Goal: Navigation & Orientation: Find specific page/section

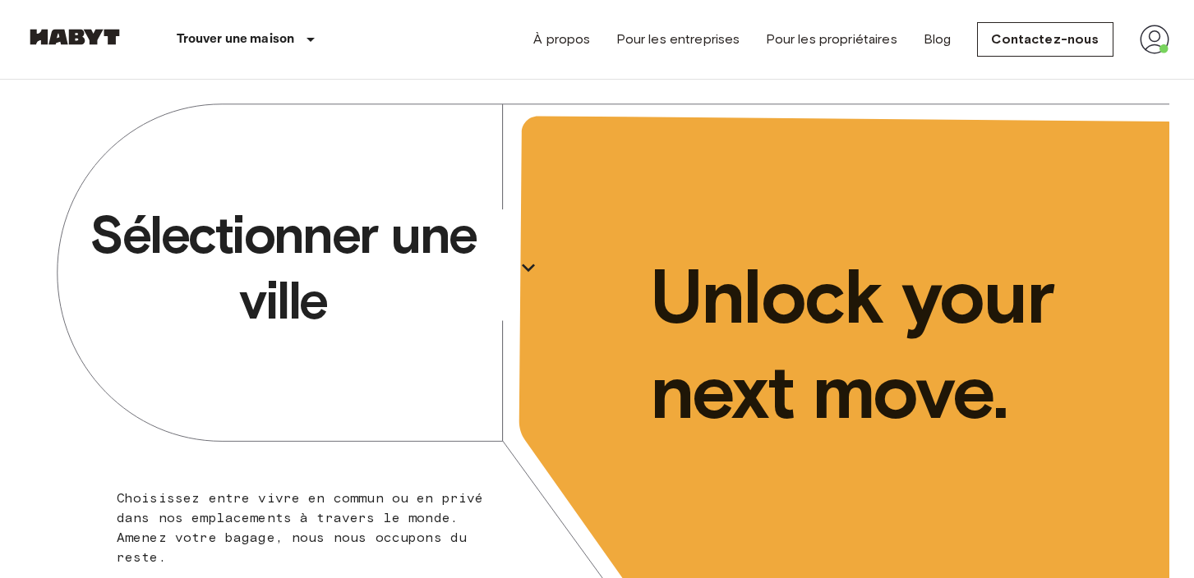
click at [424, 253] on p "Sélectionner une ville" at bounding box center [283, 267] width 450 height 131
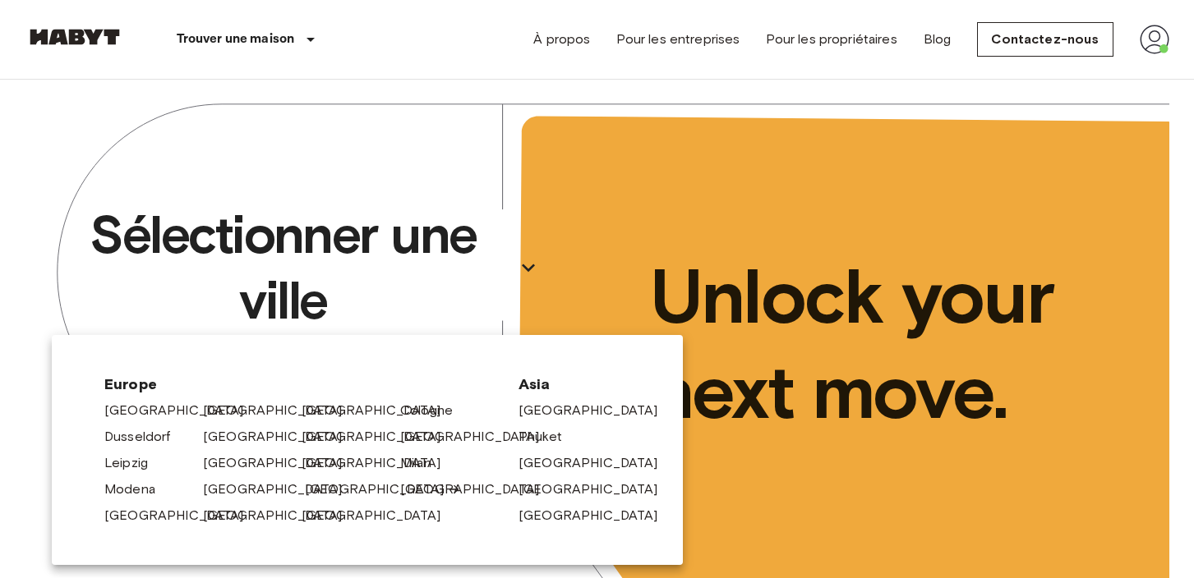
click at [324, 485] on link "[GEOGRAPHIC_DATA]" at bounding box center [383, 490] width 156 height 20
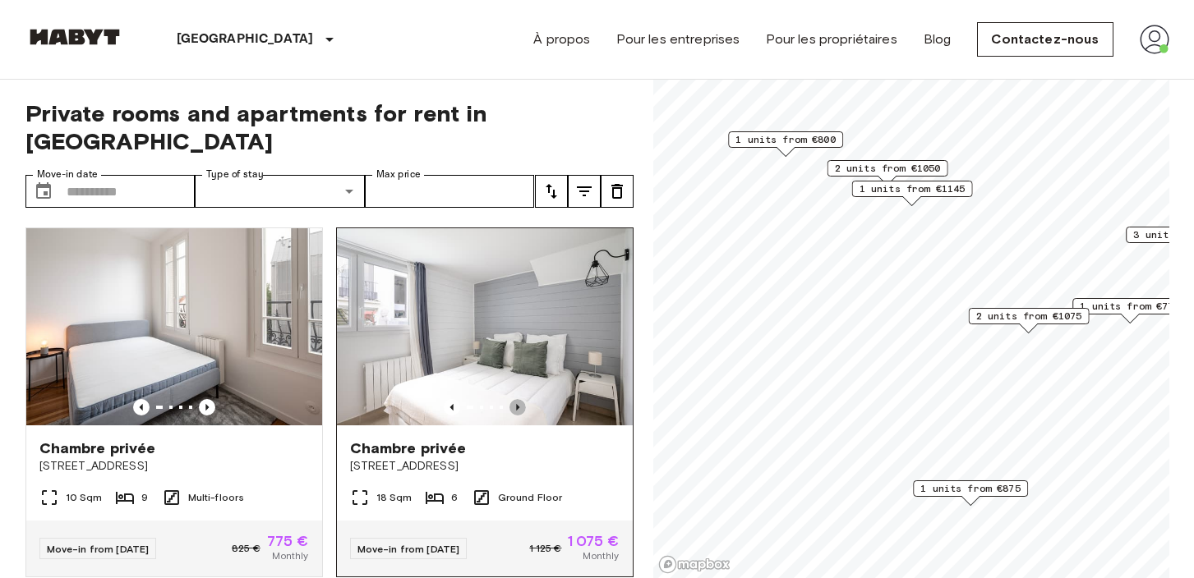
click at [519, 399] on icon "Previous image" at bounding box center [517, 407] width 16 height 16
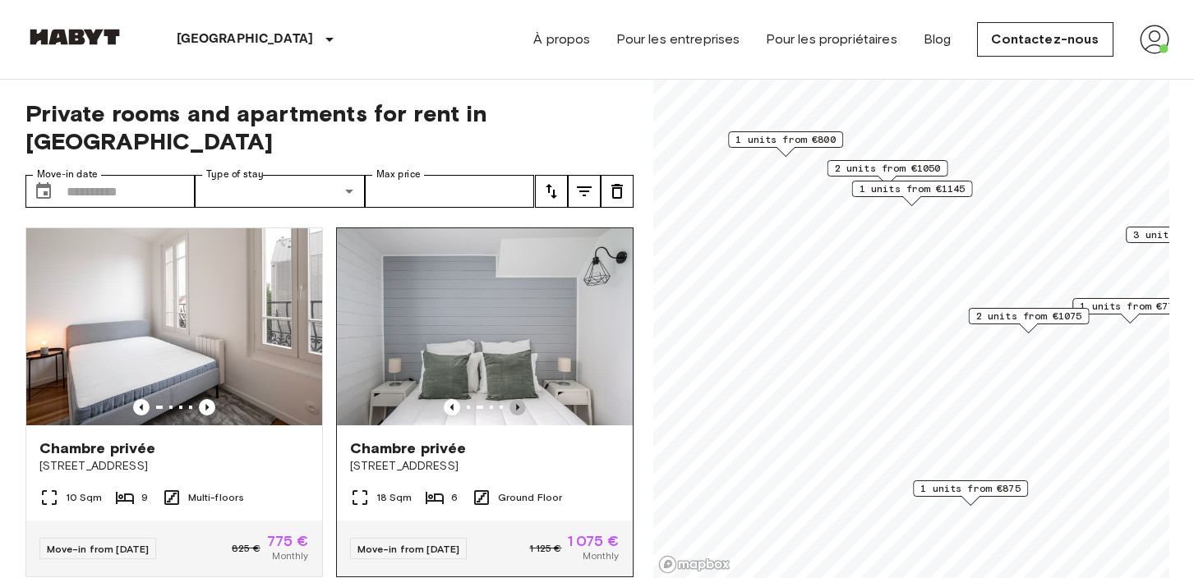
click at [519, 399] on icon "Previous image" at bounding box center [517, 407] width 16 height 16
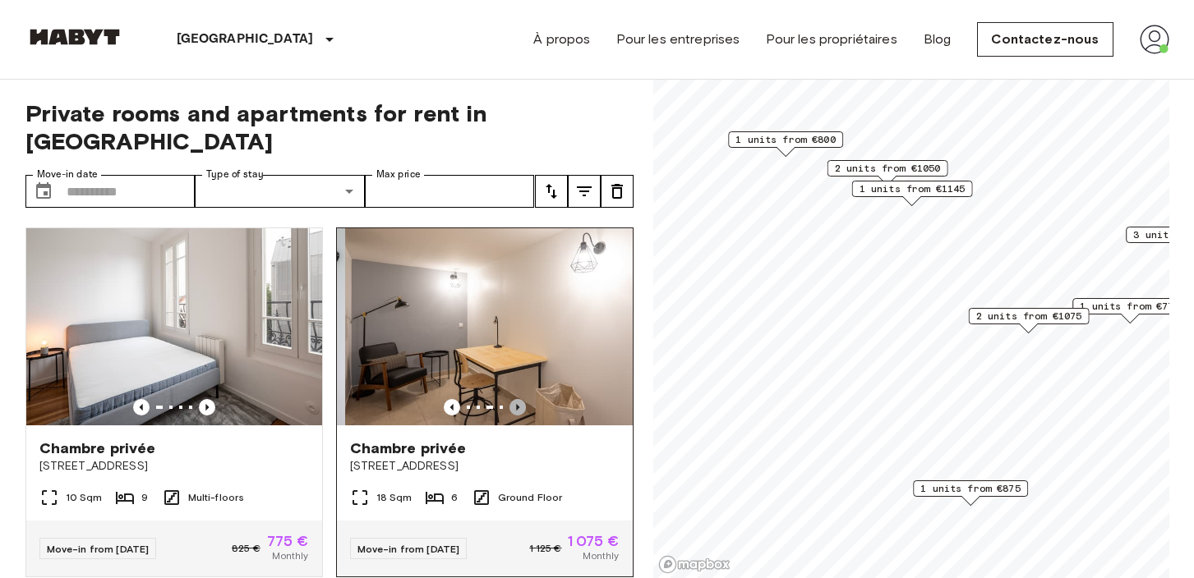
click at [519, 399] on icon "Previous image" at bounding box center [517, 407] width 16 height 16
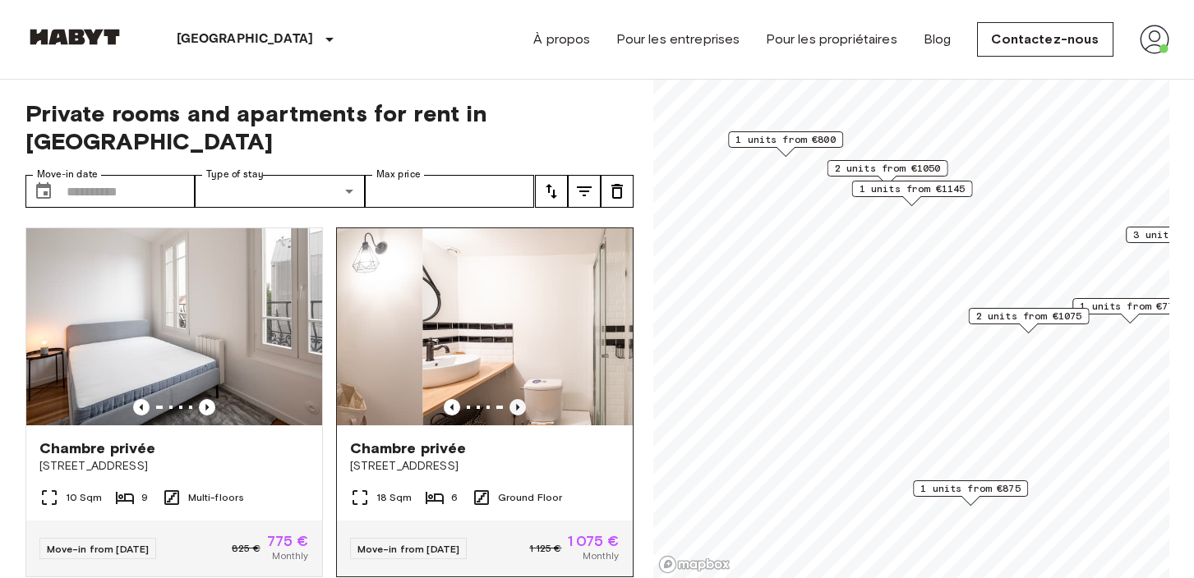
click at [519, 399] on icon "Previous image" at bounding box center [517, 407] width 16 height 16
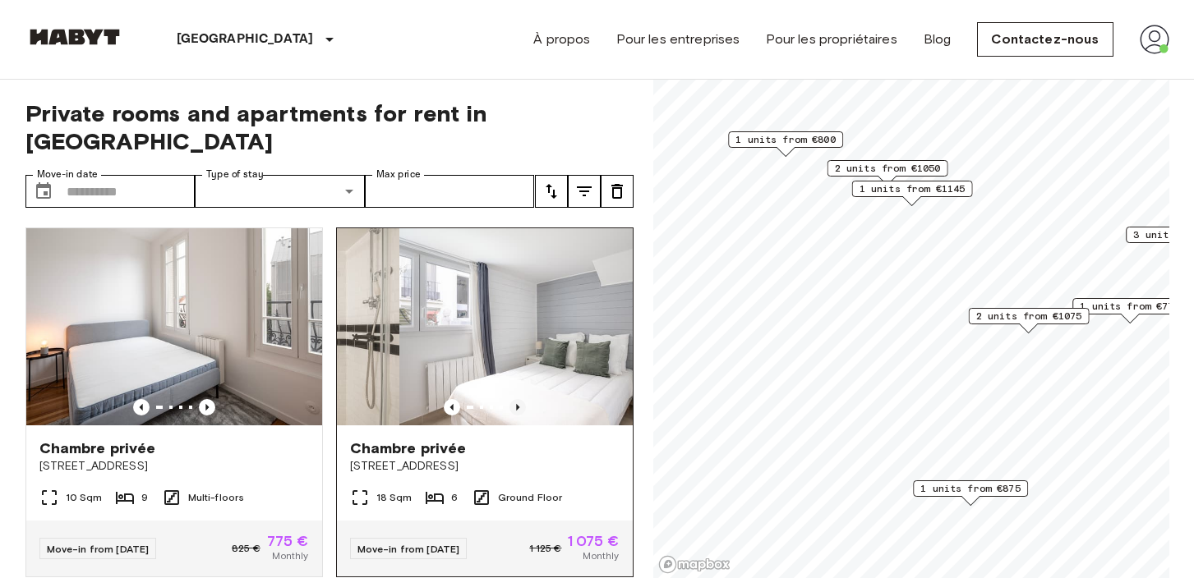
click at [519, 399] on icon "Previous image" at bounding box center [517, 407] width 16 height 16
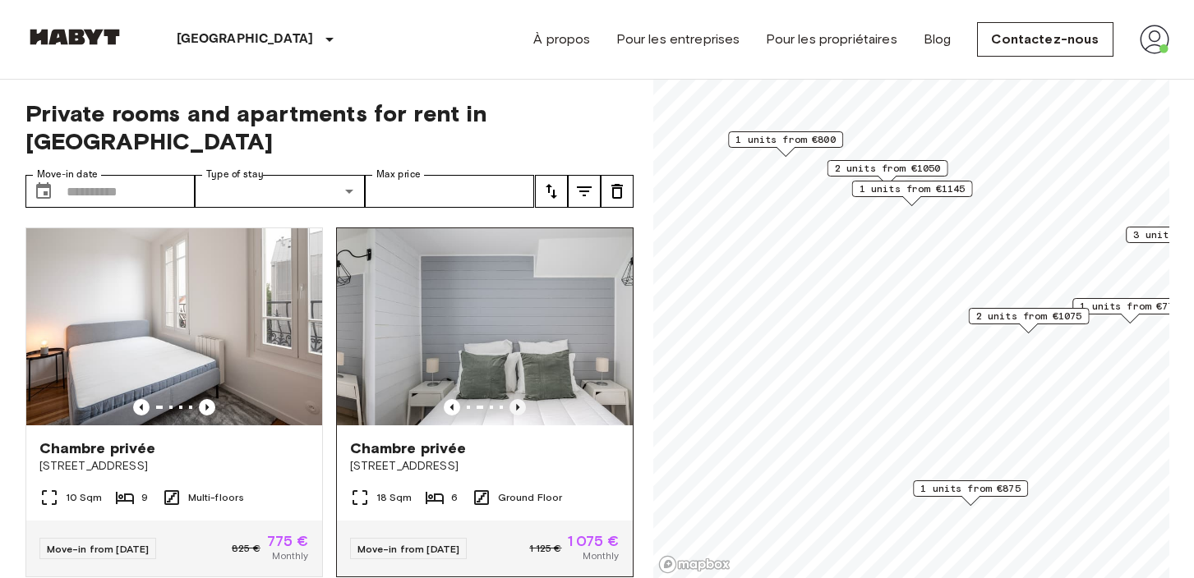
click at [519, 399] on icon "Previous image" at bounding box center [517, 407] width 16 height 16
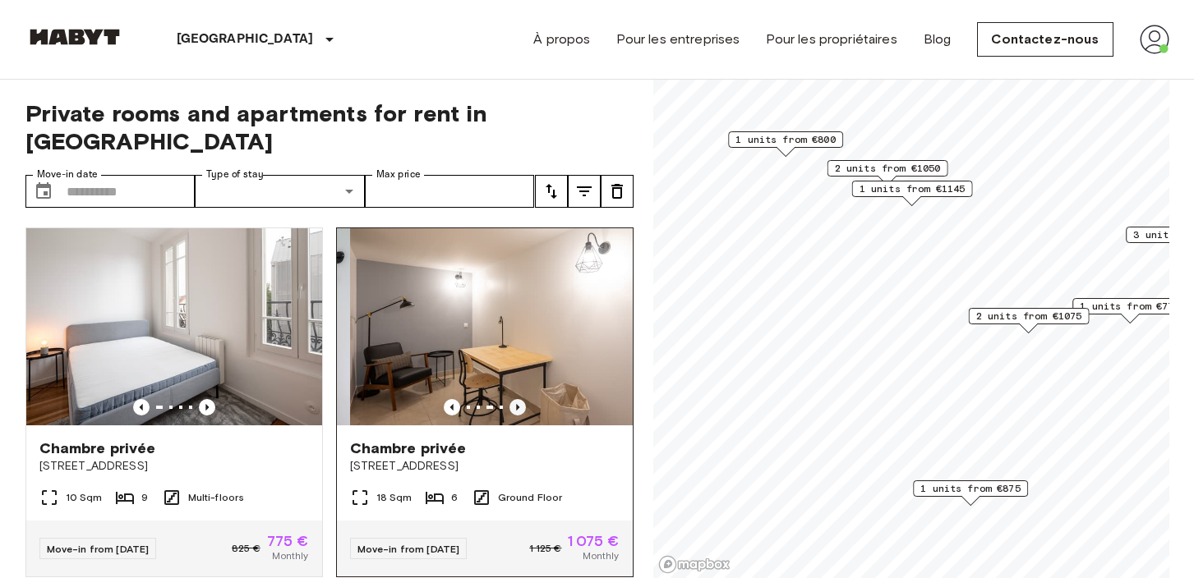
click at [519, 399] on icon "Previous image" at bounding box center [517, 407] width 16 height 16
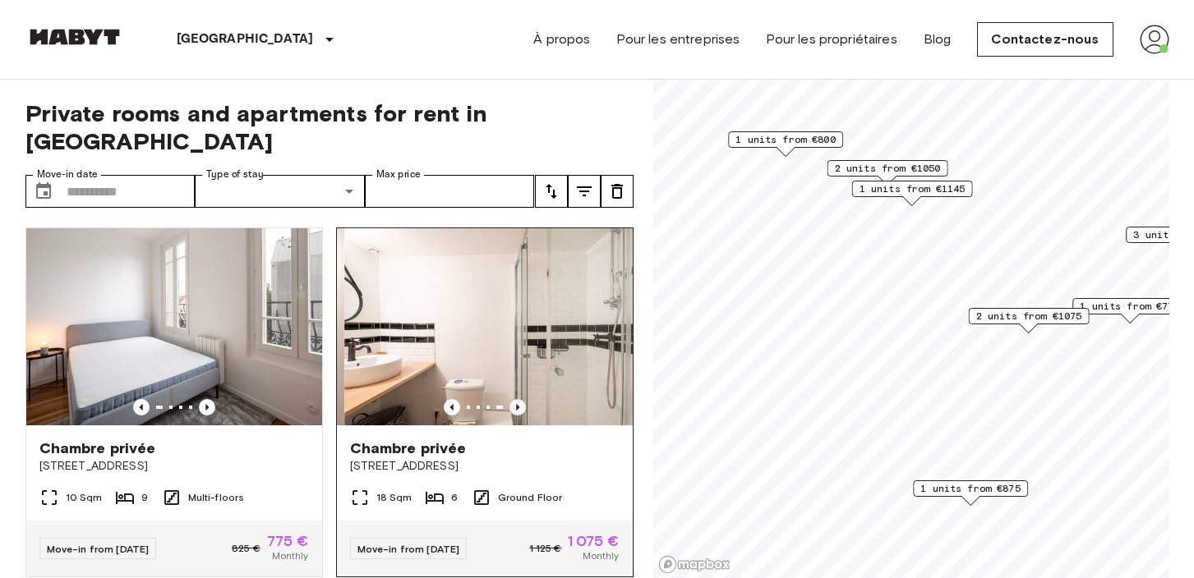
click at [519, 399] on icon "Previous image" at bounding box center [517, 407] width 16 height 16
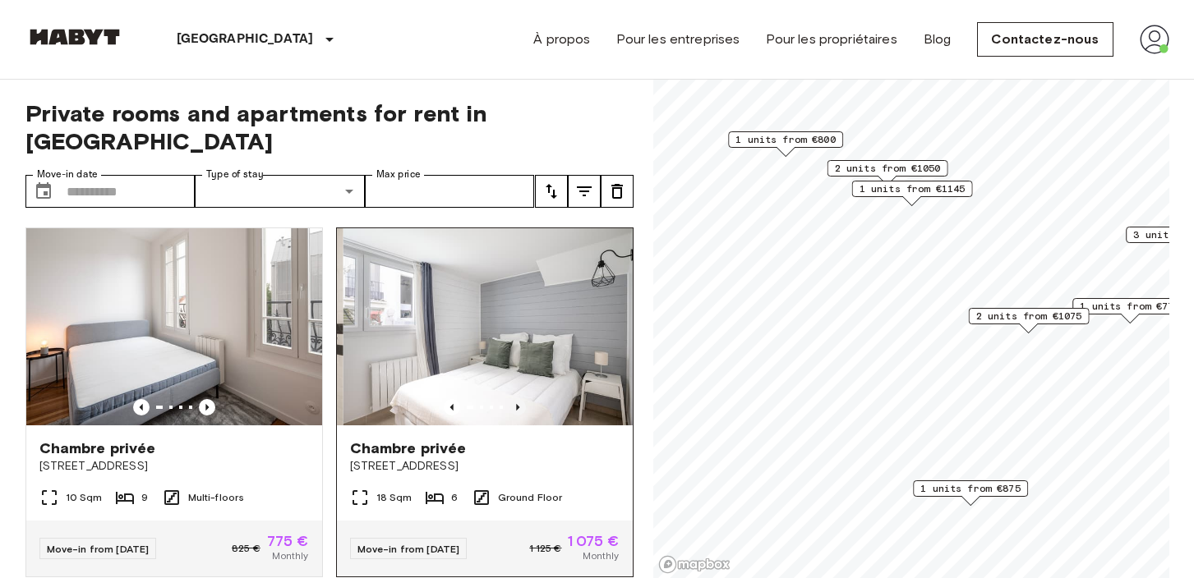
click at [519, 399] on icon "Previous image" at bounding box center [517, 407] width 16 height 16
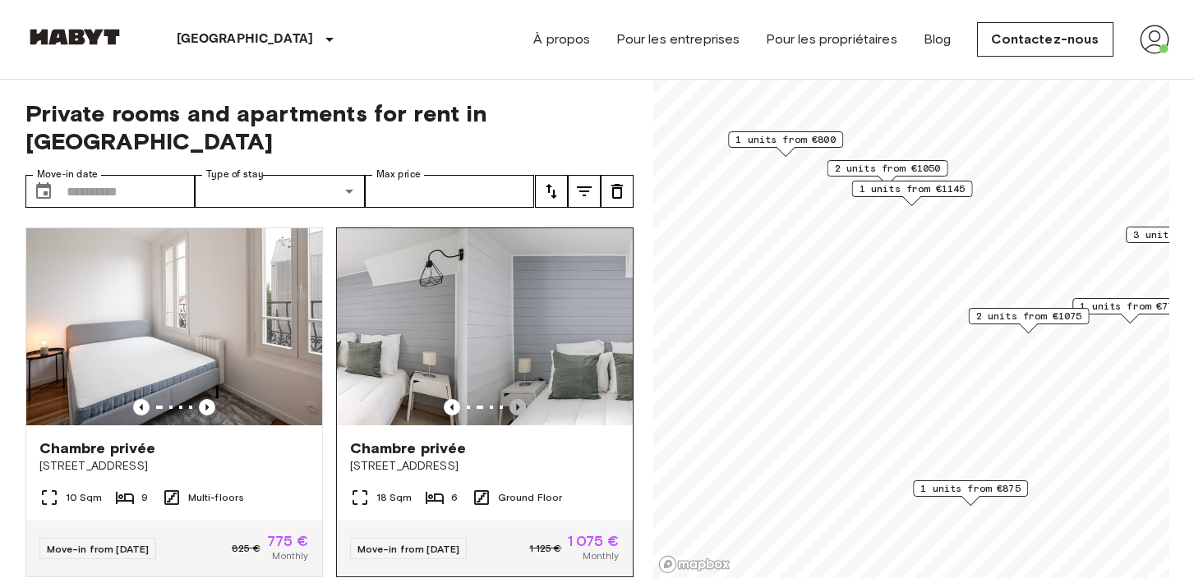
click at [519, 399] on icon "Previous image" at bounding box center [517, 407] width 16 height 16
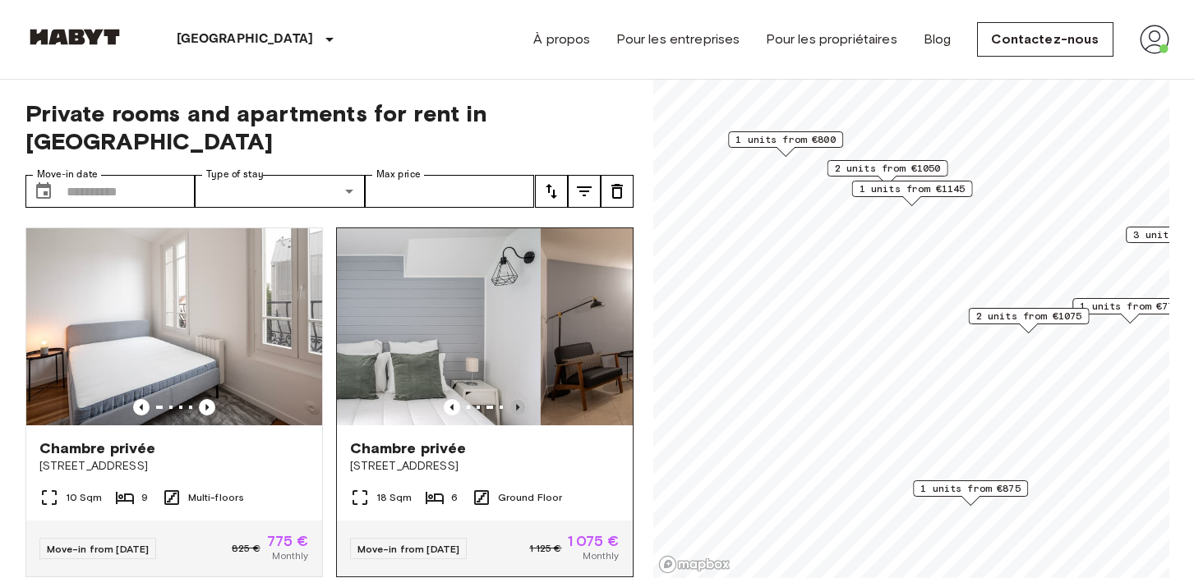
click at [519, 399] on icon "Previous image" at bounding box center [517, 407] width 16 height 16
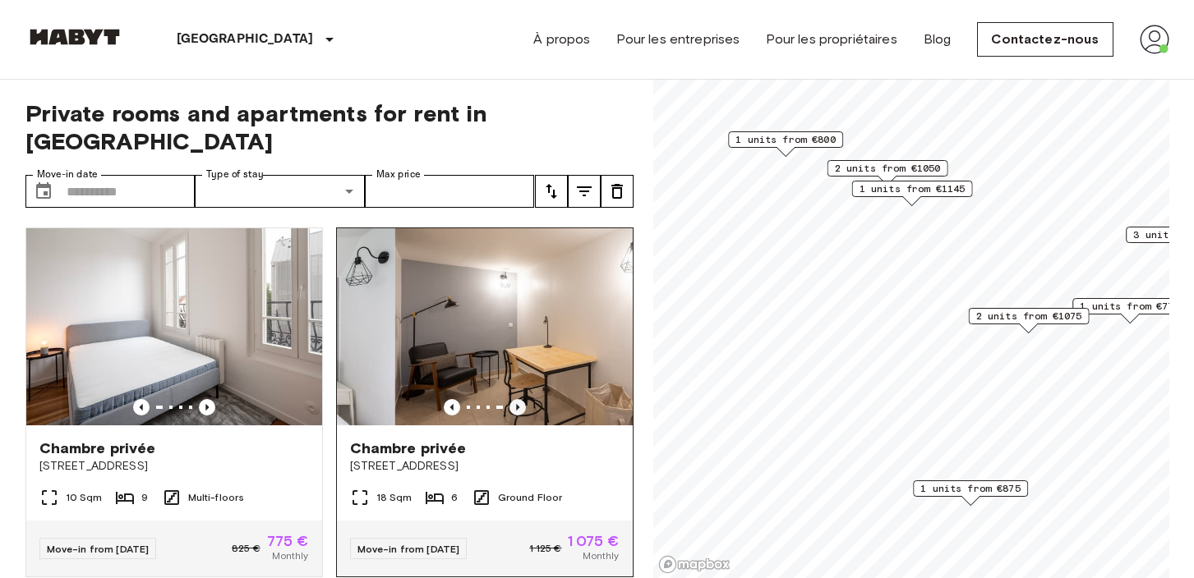
click at [519, 399] on icon "Previous image" at bounding box center [517, 407] width 16 height 16
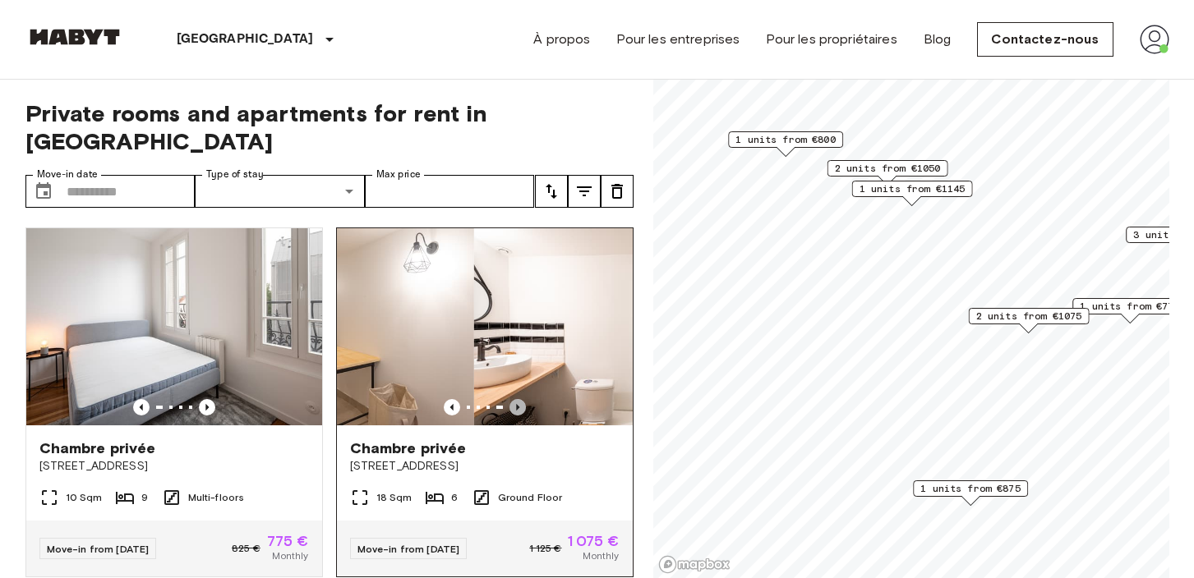
click at [519, 399] on icon "Previous image" at bounding box center [517, 407] width 16 height 16
